Goal: Find specific page/section: Find specific page/section

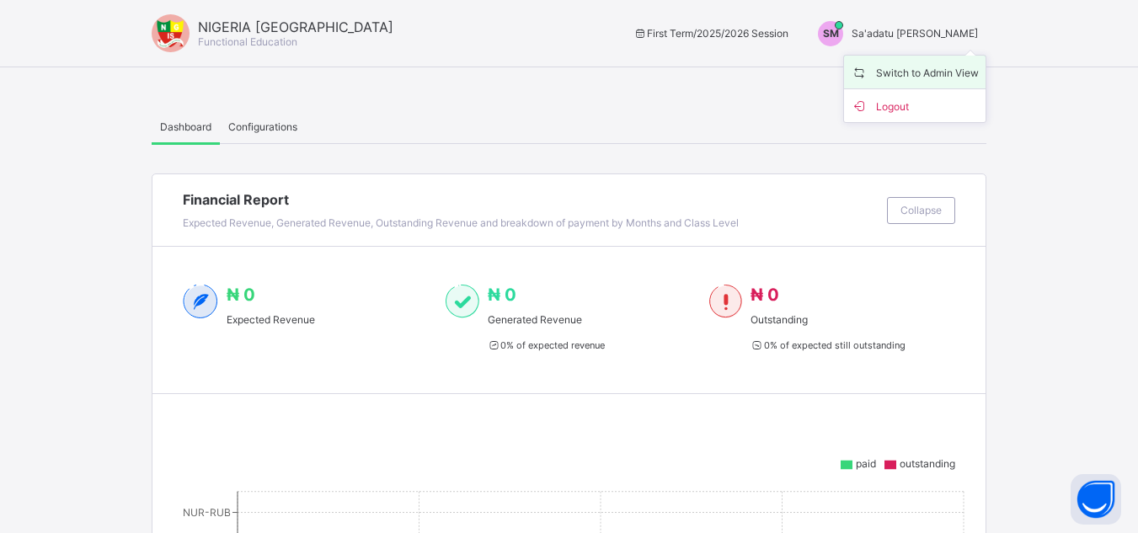
click at [900, 69] on span "Switch to Admin View" at bounding box center [915, 71] width 128 height 19
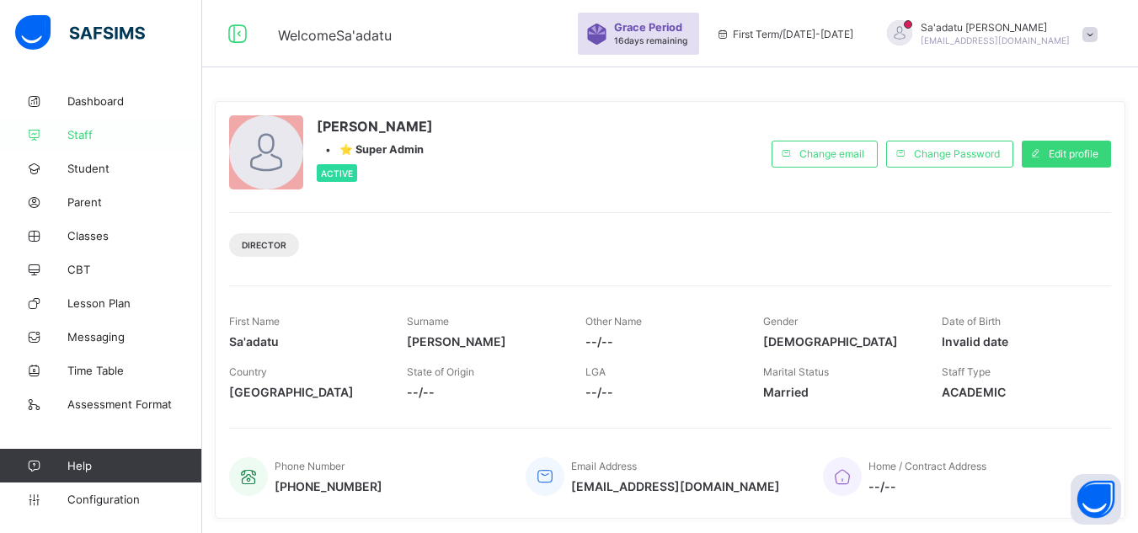
click at [82, 127] on link "Staff" at bounding box center [101, 135] width 202 height 34
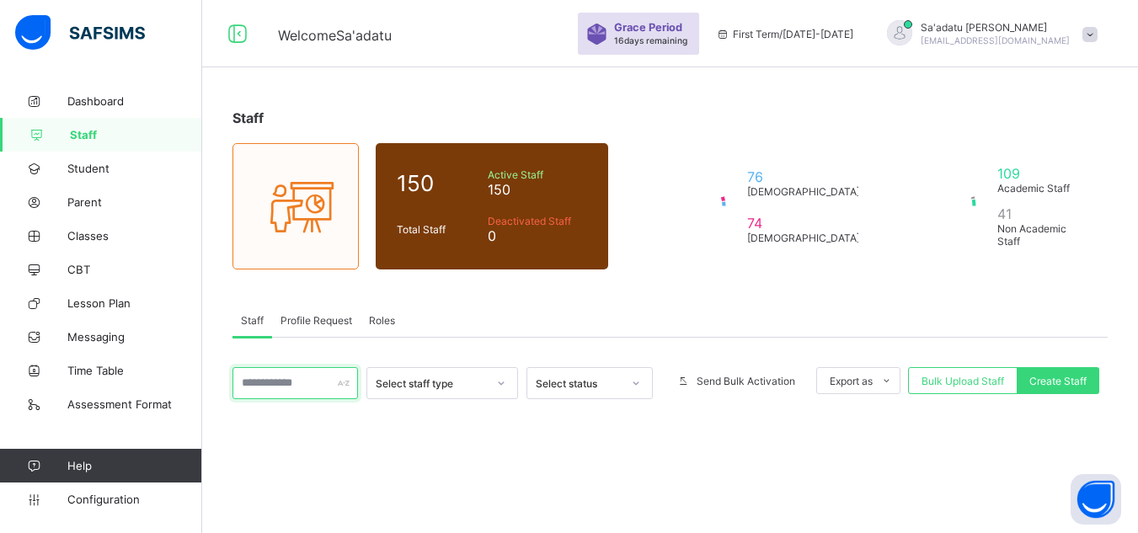
click at [292, 372] on input "text" at bounding box center [296, 383] width 126 height 32
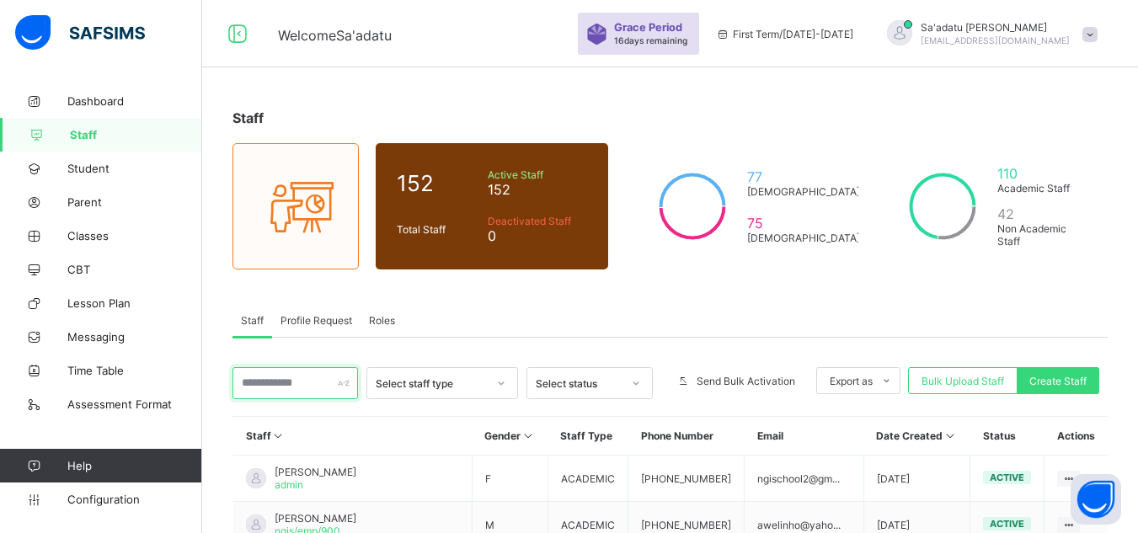
click at [288, 381] on input "text" at bounding box center [296, 383] width 126 height 32
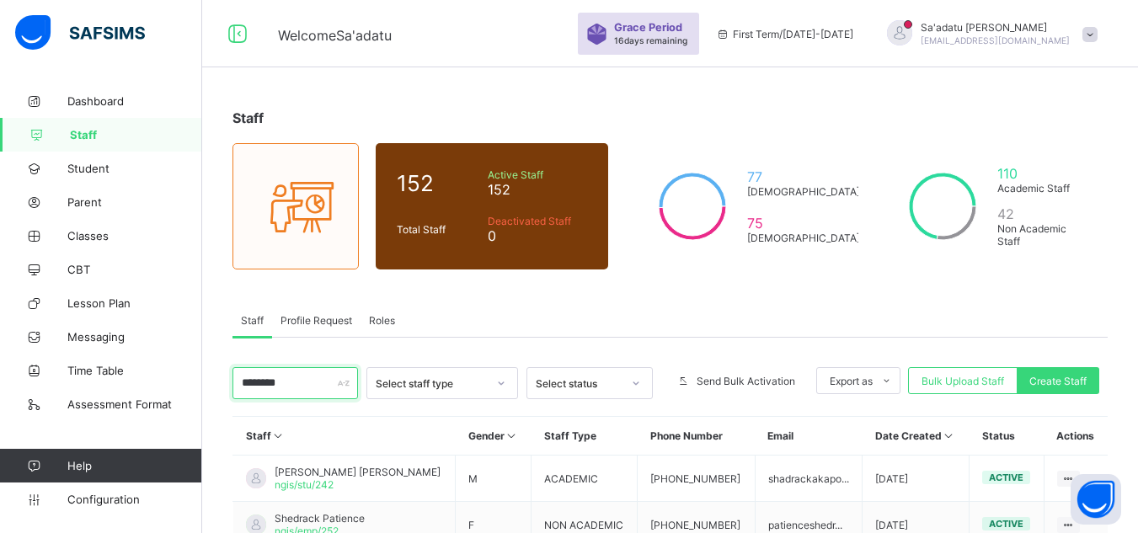
type input "********"
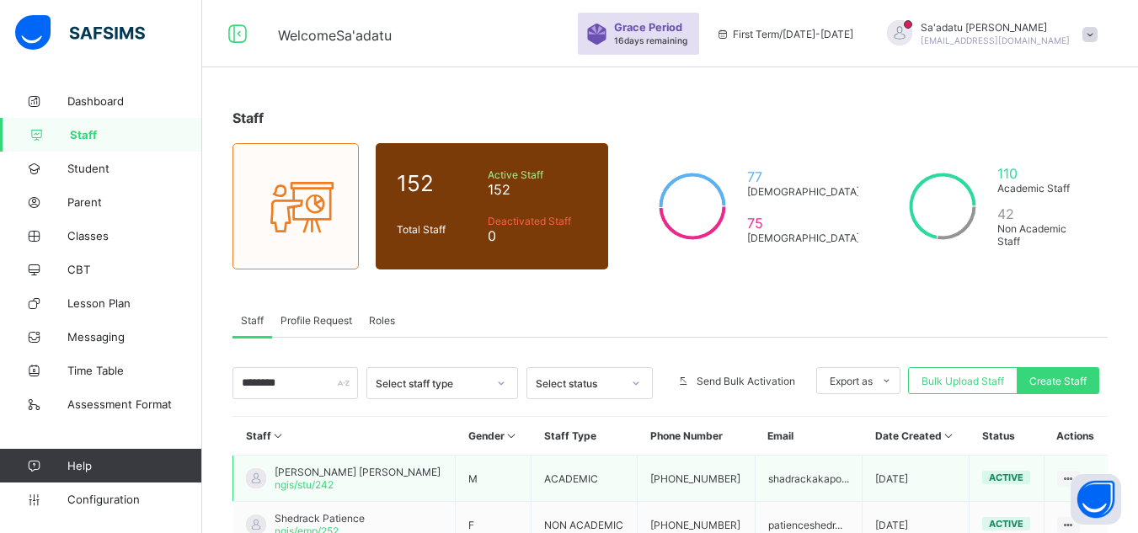
click at [378, 474] on span "[PERSON_NAME] [PERSON_NAME]" at bounding box center [358, 472] width 166 height 13
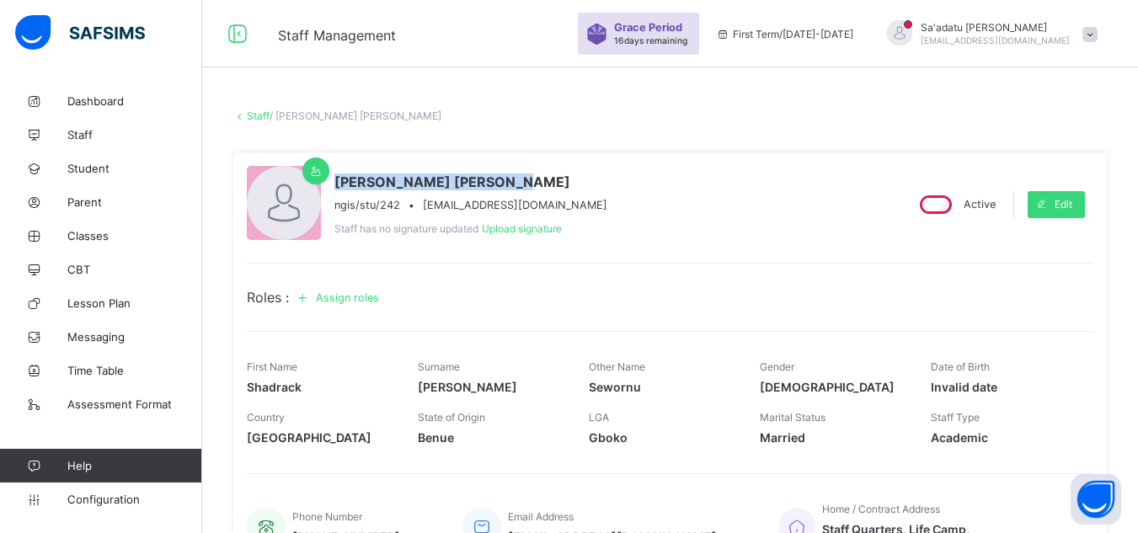
drag, startPoint x: 337, startPoint y: 179, endPoint x: 553, endPoint y: 174, distance: 216.6
click at [553, 174] on span "[PERSON_NAME] [PERSON_NAME]" at bounding box center [470, 182] width 273 height 17
copy span "[PERSON_NAME] [PERSON_NAME]"
